Goal: Task Accomplishment & Management: Complete application form

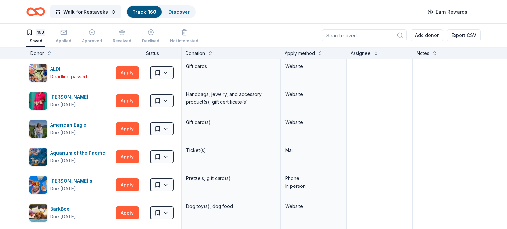
click at [371, 35] on input at bounding box center [364, 35] width 84 height 12
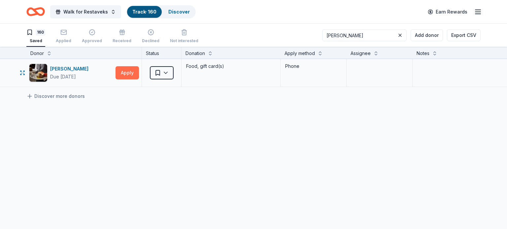
type input "Fleming"
click at [125, 74] on button "Apply" at bounding box center [126, 72] width 23 height 13
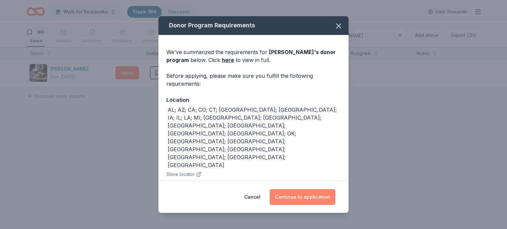
click at [319, 195] on button "Continue to application" at bounding box center [303, 197] width 66 height 16
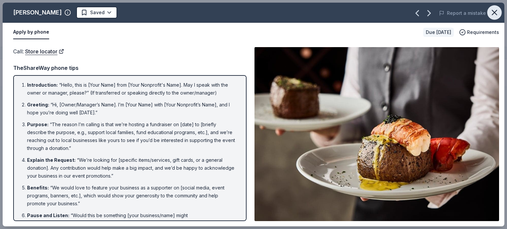
click at [496, 15] on icon "button" at bounding box center [494, 12] width 5 height 5
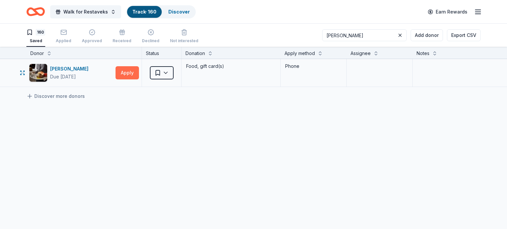
click at [130, 72] on button "Apply" at bounding box center [126, 72] width 23 height 13
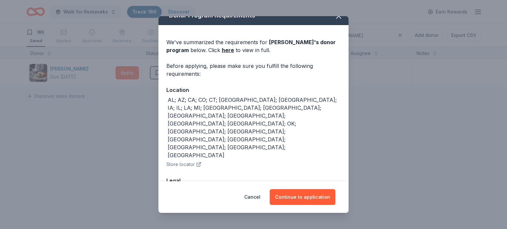
scroll to position [8, 0]
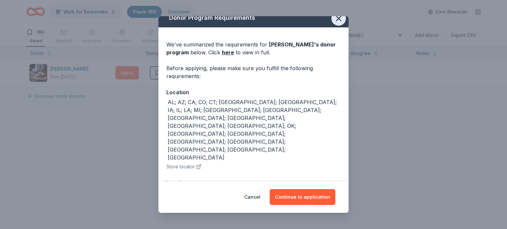
click at [340, 20] on icon "button" at bounding box center [338, 18] width 5 height 5
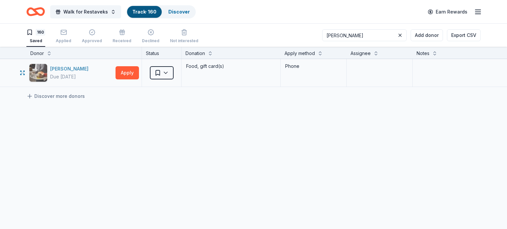
click at [67, 69] on div "[PERSON_NAME]" at bounding box center [70, 69] width 41 height 8
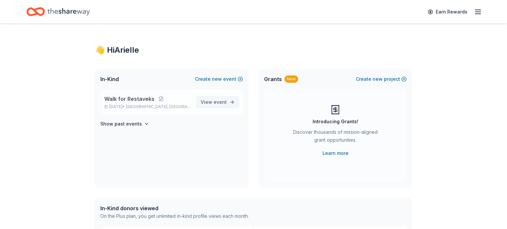
click at [216, 102] on span "event" at bounding box center [219, 102] width 13 height 6
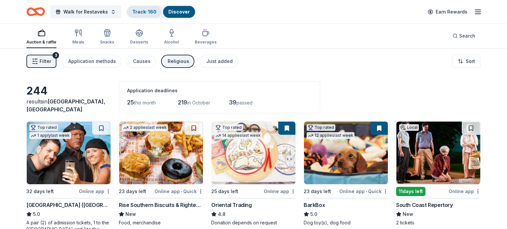
click at [140, 13] on link "Track · 160" at bounding box center [144, 12] width 24 height 6
click at [144, 10] on link "Track · 160" at bounding box center [144, 12] width 24 height 6
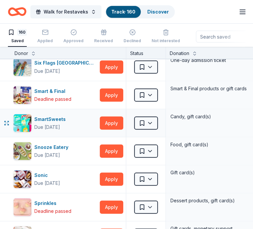
scroll to position [3451, 0]
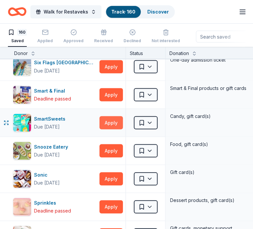
click at [104, 116] on button "Apply" at bounding box center [110, 122] width 23 height 13
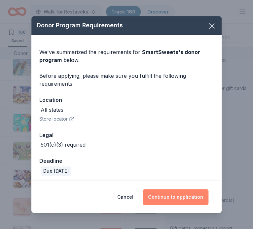
click at [190, 197] on button "Continue to application" at bounding box center [176, 197] width 66 height 16
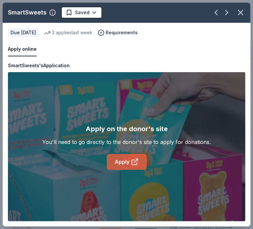
click at [131, 162] on icon at bounding box center [135, 162] width 8 height 8
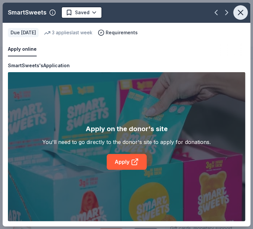
click at [243, 16] on icon "button" at bounding box center [240, 12] width 9 height 9
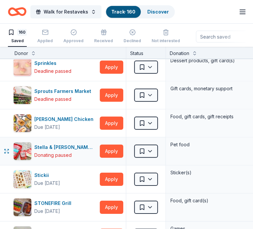
scroll to position [3591, 0]
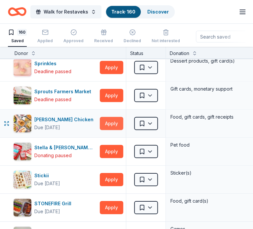
click at [113, 117] on button "Apply" at bounding box center [111, 123] width 23 height 13
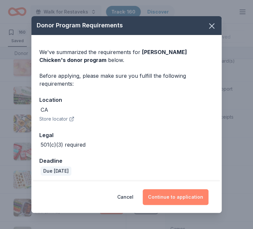
click at [163, 198] on button "Continue to application" at bounding box center [176, 197] width 66 height 16
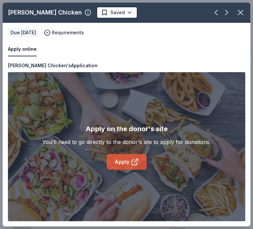
click at [129, 161] on link "Apply" at bounding box center [127, 162] width 40 height 16
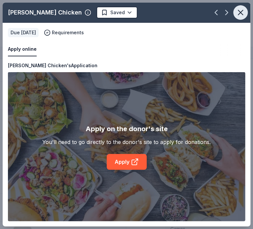
click at [238, 12] on icon "button" at bounding box center [240, 12] width 9 height 9
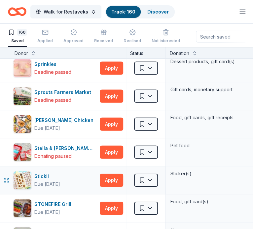
scroll to position [3590, 0]
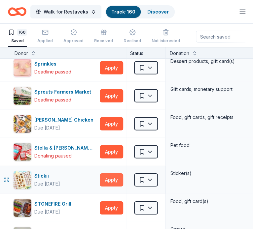
click at [105, 174] on button "Apply" at bounding box center [111, 180] width 23 height 13
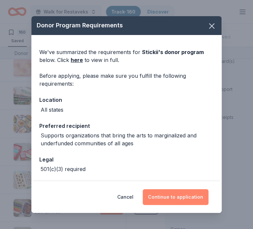
click at [169, 195] on button "Continue to application" at bounding box center [176, 197] width 66 height 16
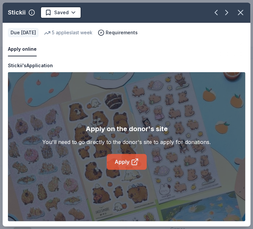
click at [119, 165] on link "Apply" at bounding box center [127, 162] width 40 height 16
click at [236, 2] on div "Stickii Saved Apply online Due in 23 days 5 applies last week Requirements Copy…" at bounding box center [126, 114] width 253 height 229
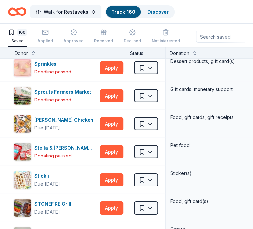
click at [240, 12] on line "button" at bounding box center [242, 12] width 5 height 0
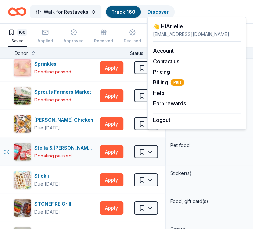
click at [182, 146] on div "Pet food" at bounding box center [219, 152] width 106 height 28
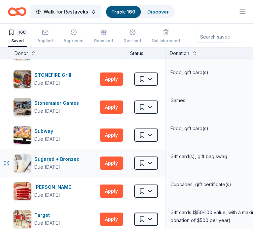
scroll to position [3717, 1]
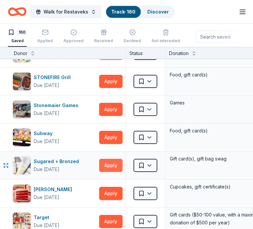
click at [106, 159] on button "Apply" at bounding box center [110, 165] width 23 height 13
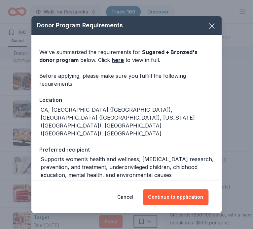
click at [55, 112] on div "CA, Miami (FL), Brooklyn (NY), New York (NY), Philadelphia (PA), TX" at bounding box center [127, 122] width 173 height 32
click at [204, 19] on button "button" at bounding box center [211, 26] width 15 height 15
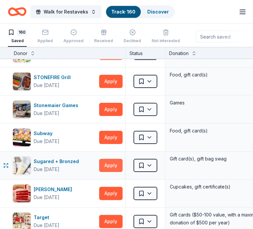
click at [112, 160] on button "Apply" at bounding box center [110, 165] width 23 height 13
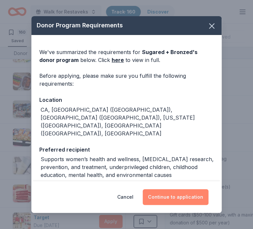
click at [176, 197] on button "Continue to application" at bounding box center [176, 197] width 66 height 16
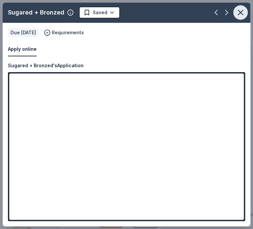
click at [241, 12] on icon "button" at bounding box center [240, 12] width 5 height 5
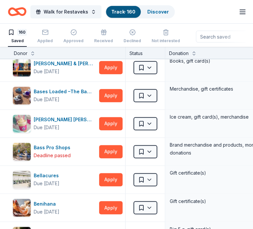
scroll to position [0, 1]
